Goal: Information Seeking & Learning: Learn about a topic

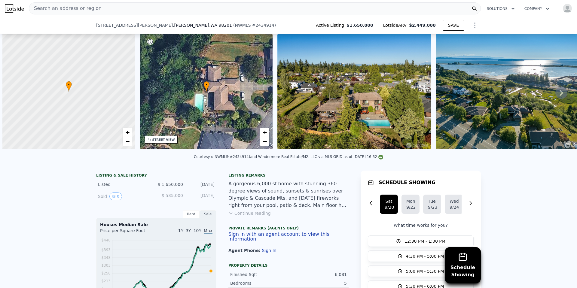
scroll to position [0, 2]
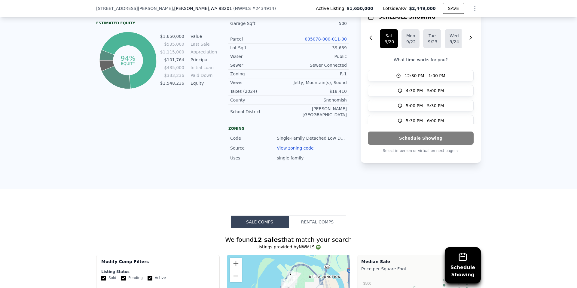
click at [173, 9] on span ", [GEOGRAPHIC_DATA]" at bounding box center [202, 8] width 59 height 6
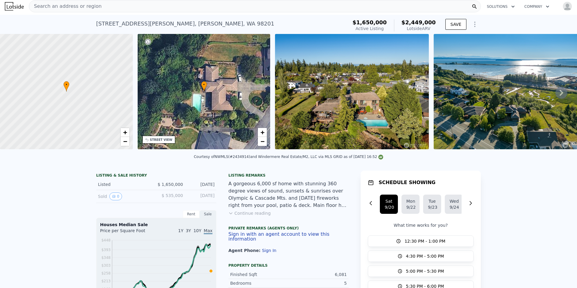
scroll to position [0, 0]
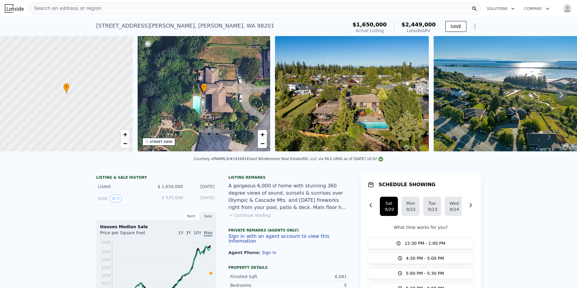
click at [96, 9] on div "Search an address or region" at bounding box center [255, 8] width 452 height 12
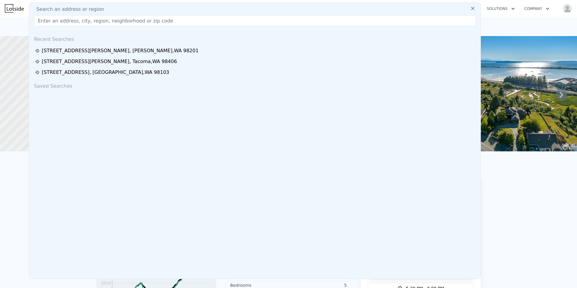
click at [97, 8] on div "Search an address or region" at bounding box center [255, 9] width 447 height 7
click at [96, 18] on input "text" at bounding box center [255, 20] width 442 height 11
paste input "[STREET_ADDRESS]"
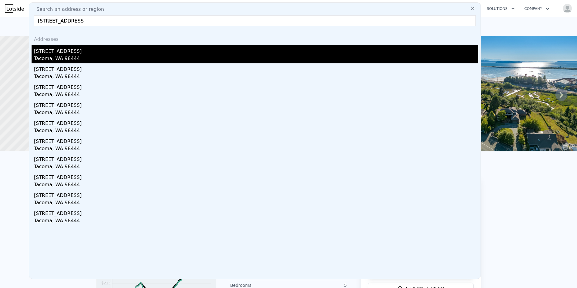
type input "[STREET_ADDRESS]"
click at [65, 54] on div "[STREET_ADDRESS]" at bounding box center [256, 50] width 444 height 10
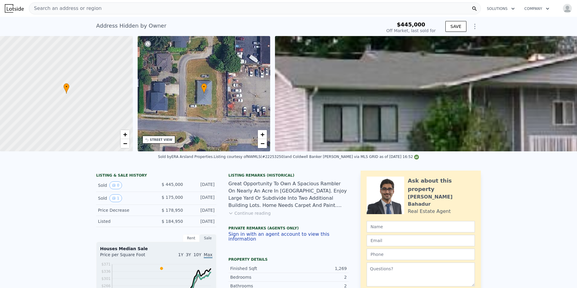
type input "3"
type input "1.5"
type input "3.25"
type input "1558"
type input "3738"
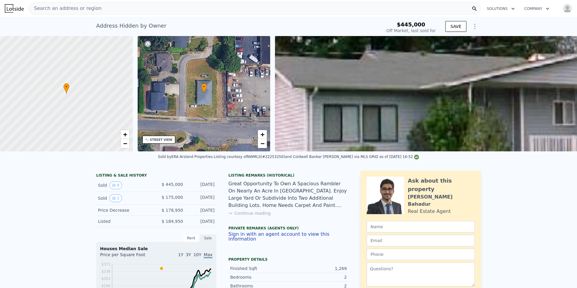
type input "4356"
type input "14418"
type input "$ 2,449,000"
type input "8"
type input "$ 438,104"
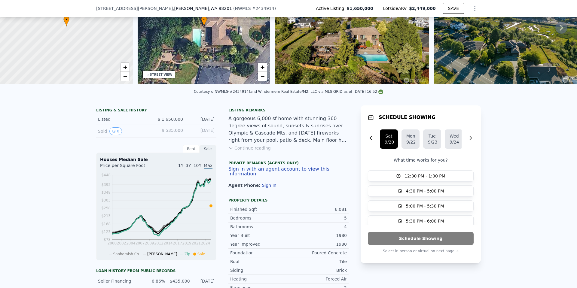
scroll to position [2, 0]
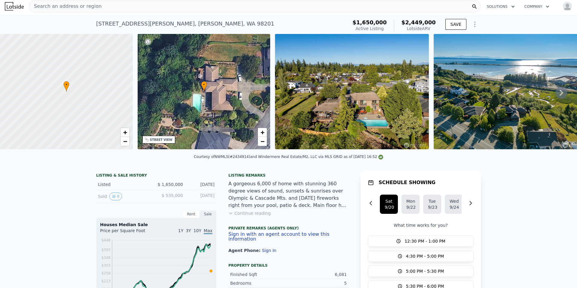
click at [105, 5] on div "Search an address or region" at bounding box center [255, 6] width 452 height 12
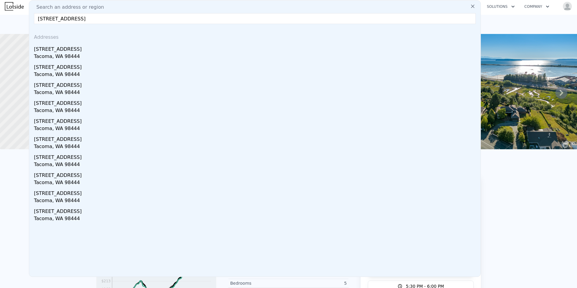
type input "[STREET_ADDRESS]"
